Goal: Transaction & Acquisition: Purchase product/service

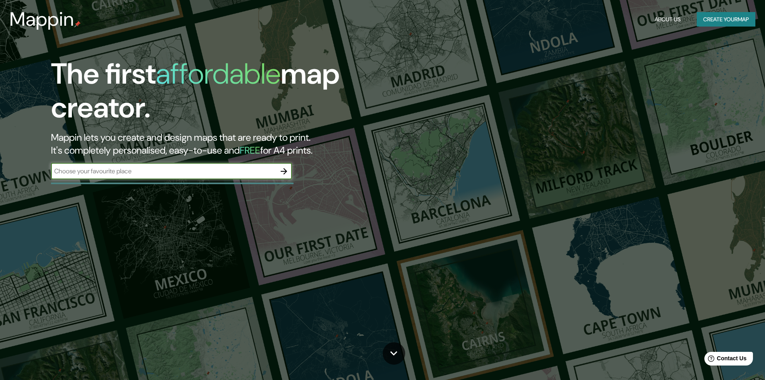
click at [174, 172] on input "text" at bounding box center [163, 170] width 225 height 9
type input "singapure"
click at [284, 173] on icon "button" at bounding box center [284, 171] width 10 height 10
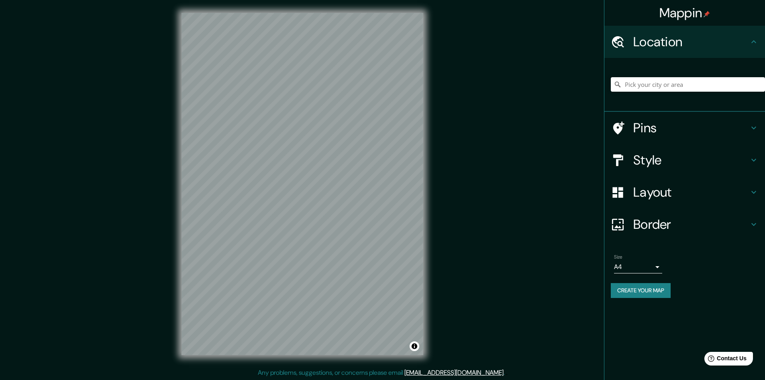
click at [650, 160] on h4 "Style" at bounding box center [692, 160] width 116 height 16
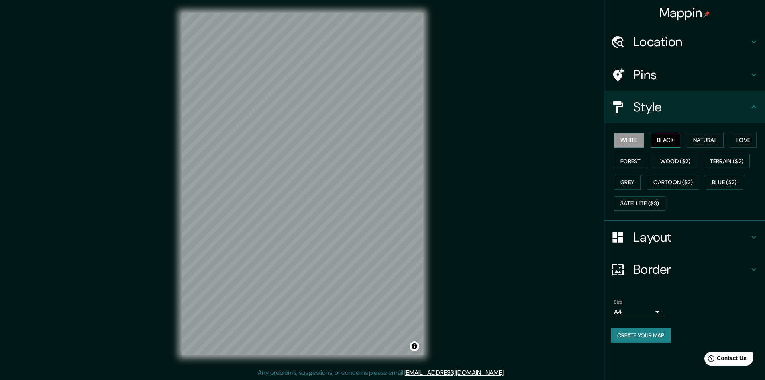
click at [664, 142] on button "Black" at bounding box center [666, 140] width 30 height 15
click at [679, 161] on button "Wood ($2)" at bounding box center [675, 161] width 43 height 15
click at [624, 180] on button "Grey" at bounding box center [627, 182] width 27 height 15
click at [672, 182] on button "Cartoon ($2)" at bounding box center [673, 182] width 52 height 15
click at [724, 160] on button "Terrain ($2)" at bounding box center [727, 161] width 47 height 15
